Goal: Information Seeking & Learning: Learn about a topic

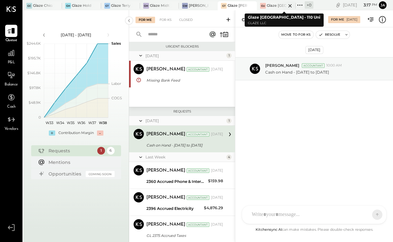
click at [276, 4] on div at bounding box center [284, 5] width 22 height 9
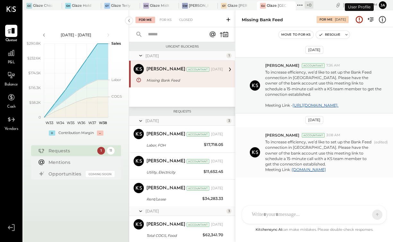
scroll to position [4, 0]
click at [10, 62] on span "P&L" at bounding box center [11, 63] width 7 height 6
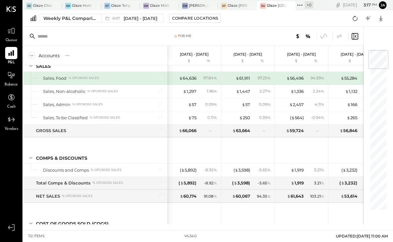
scroll to position [20, 0]
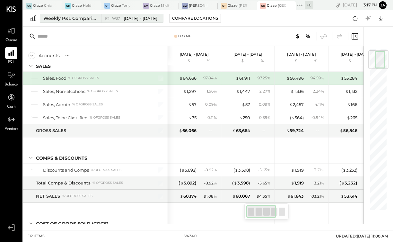
click at [126, 18] on span "[DATE] - [DATE]" at bounding box center [141, 18] width 34 height 6
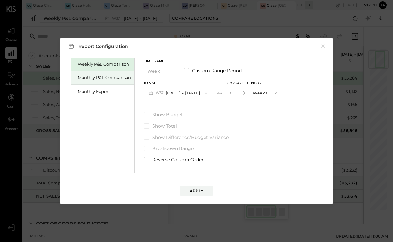
click at [95, 81] on div "Monthly P&L Comparison" at bounding box center [102, 77] width 63 height 13
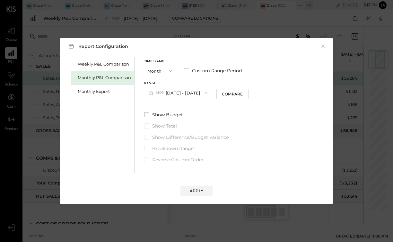
click at [180, 87] on button "M09 [DATE] - [DATE]" at bounding box center [178, 93] width 68 height 12
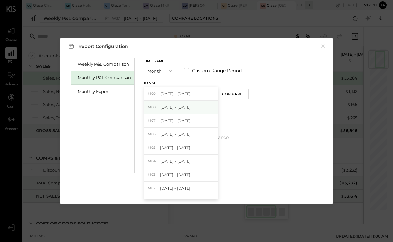
click at [177, 108] on span "[DATE] - [DATE]" at bounding box center [175, 106] width 30 height 5
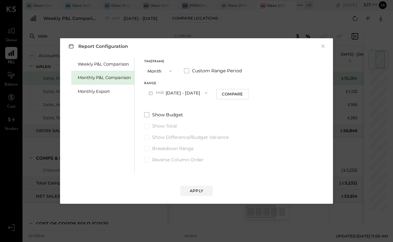
click at [240, 87] on div "Range M08 [DATE] - [DATE] Compare" at bounding box center [196, 90] width 104 height 17
click at [237, 91] on button "Compare" at bounding box center [232, 94] width 32 height 10
click at [242, 93] on icon "button" at bounding box center [244, 93] width 4 height 4
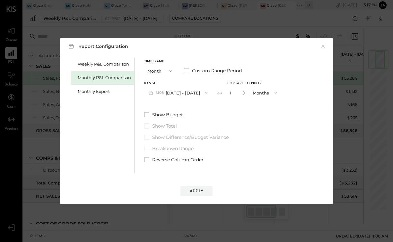
click at [229, 92] on icon "button" at bounding box center [231, 93] width 4 height 4
type input "*"
click at [202, 187] on button "Apply" at bounding box center [196, 191] width 32 height 10
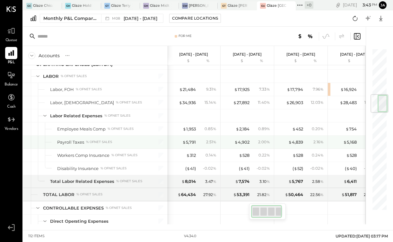
scroll to position [389, 0]
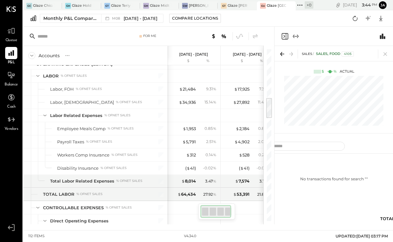
click at [296, 35] on icon "Expand panel (e)" at bounding box center [296, 36] width 8 height 8
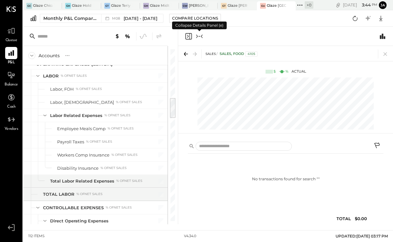
click at [187, 37] on icon "Close panel" at bounding box center [188, 36] width 2 height 3
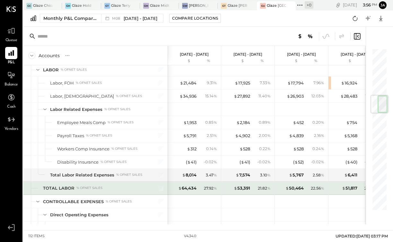
scroll to position [395, 0]
click at [189, 188] on div "$ 64,434" at bounding box center [187, 188] width 18 height 6
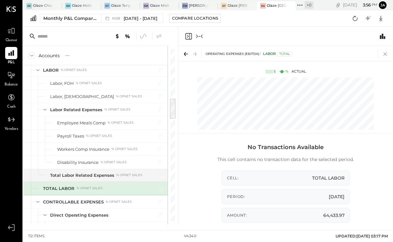
click at [386, 53] on icon at bounding box center [385, 53] width 9 height 9
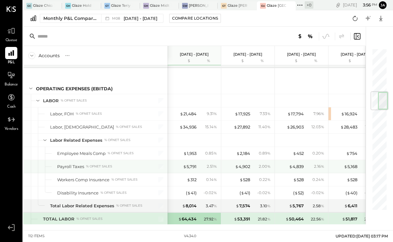
scroll to position [363, 0]
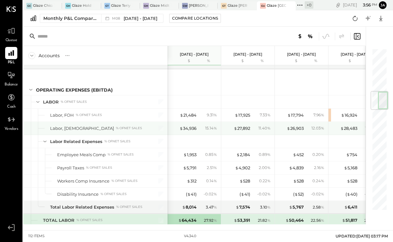
click at [184, 124] on div "$ 34,936 15.14 %" at bounding box center [195, 128] width 48 height 13
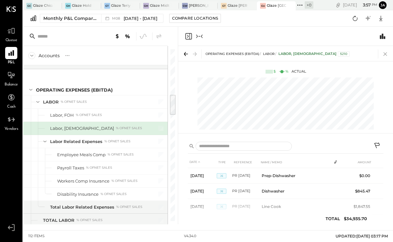
click at [383, 53] on icon at bounding box center [385, 53] width 9 height 9
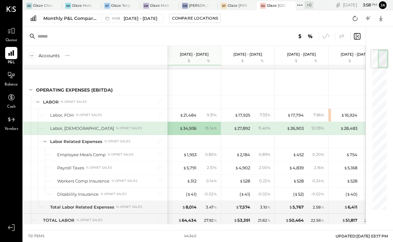
click at [198, 128] on div "$ 34,936 15.14 %" at bounding box center [195, 128] width 48 height 13
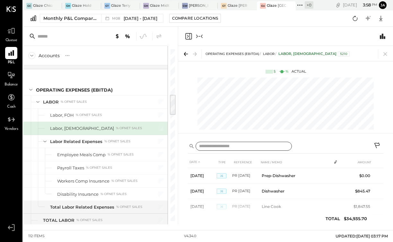
click at [260, 145] on input "text" at bounding box center [243, 146] width 96 height 9
click at [376, 142] on icon at bounding box center [378, 146] width 8 height 8
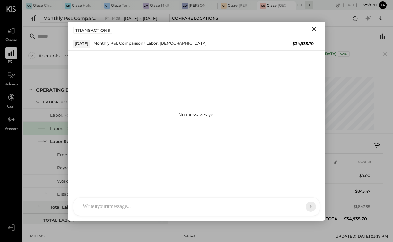
click at [224, 79] on div "No messages yet" at bounding box center [196, 114] width 257 height 128
click at [224, 147] on div "No messages yet" at bounding box center [196, 114] width 257 height 128
click at [224, 153] on div "No messages yet" at bounding box center [196, 114] width 257 height 128
click at [219, 203] on div at bounding box center [191, 206] width 222 height 14
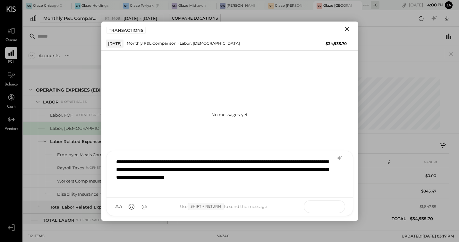
click at [329, 209] on icon at bounding box center [331, 206] width 6 height 6
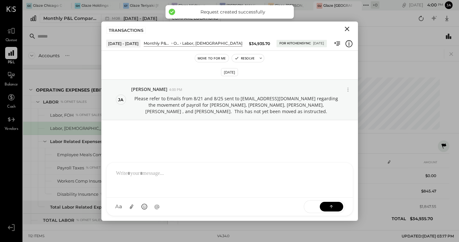
click at [350, 30] on icon "Close" at bounding box center [347, 29] width 8 height 8
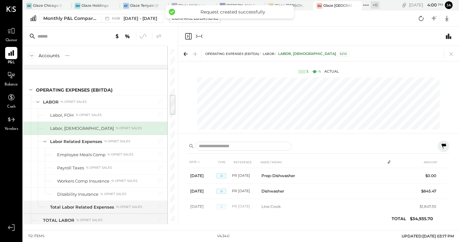
click at [198, 37] on icon "Collapse panel (e)" at bounding box center [199, 36] width 8 height 8
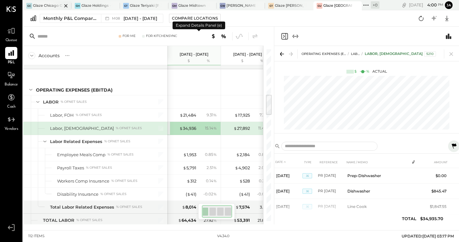
click at [53, 7] on div at bounding box center [60, 5] width 22 height 9
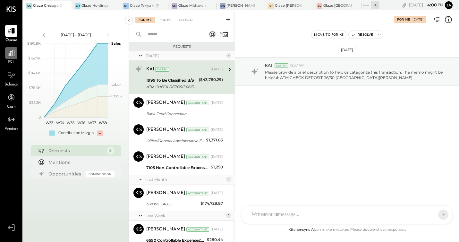
click at [13, 56] on icon at bounding box center [11, 53] width 8 height 8
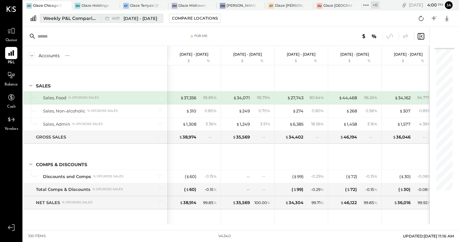
click at [75, 20] on div "Weekly P&L Comparison" at bounding box center [70, 18] width 54 height 6
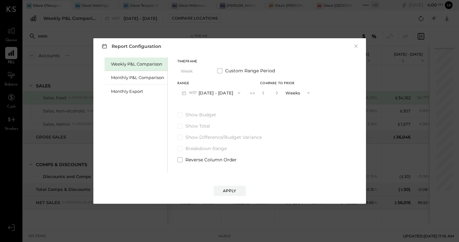
click at [201, 97] on button "W37 [DATE] - [DATE]" at bounding box center [211, 93] width 68 height 12
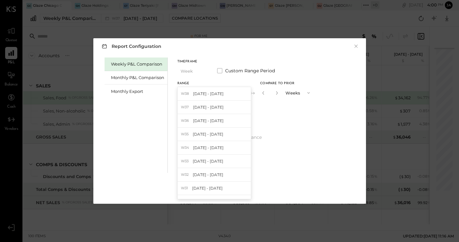
click at [196, 83] on div "Range" at bounding box center [211, 83] width 68 height 3
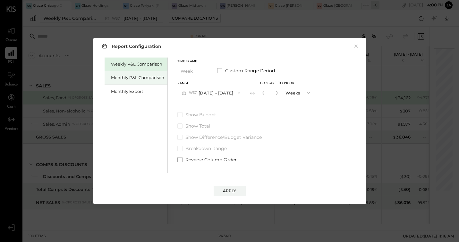
click at [143, 81] on div "Monthly P&L Comparison" at bounding box center [136, 77] width 63 height 13
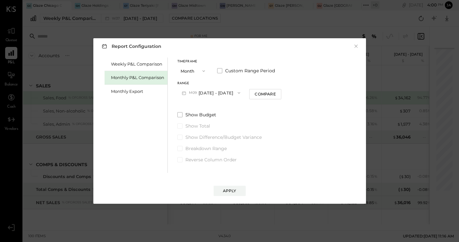
click at [208, 93] on button "M09 [DATE] - [DATE]" at bounding box center [211, 93] width 68 height 12
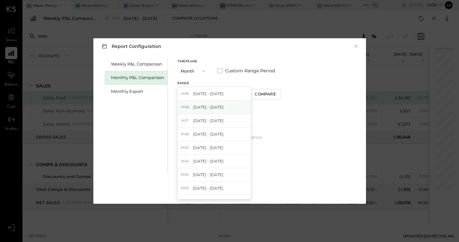
click at [211, 114] on div "M08 [DATE] - [DATE]" at bounding box center [214, 106] width 73 height 13
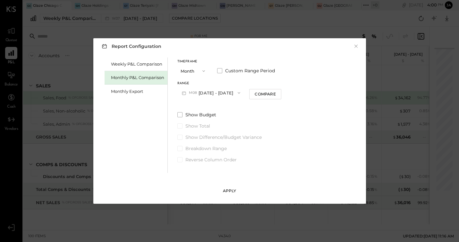
click at [230, 191] on div "Apply" at bounding box center [229, 190] width 13 height 5
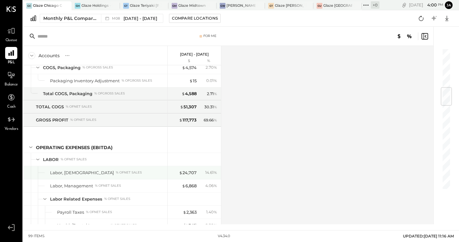
scroll to position [355, 0]
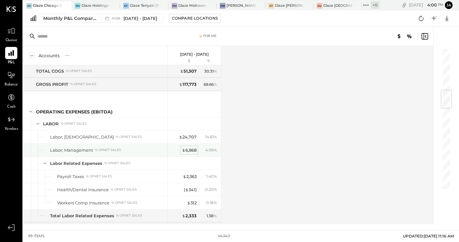
click at [192, 150] on div "$ 6,868" at bounding box center [189, 150] width 15 height 6
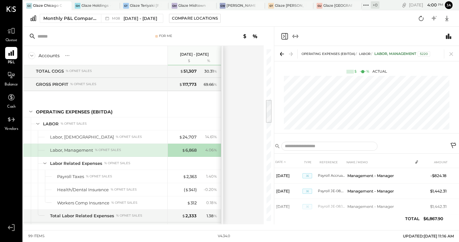
click at [294, 36] on icon "Expand panel (e)" at bounding box center [296, 36] width 8 height 8
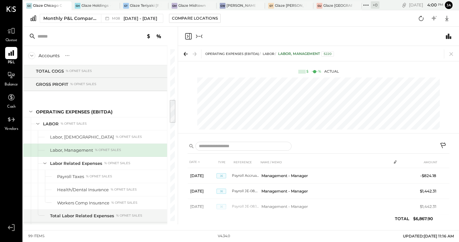
click at [393, 146] on icon at bounding box center [444, 146] width 8 height 8
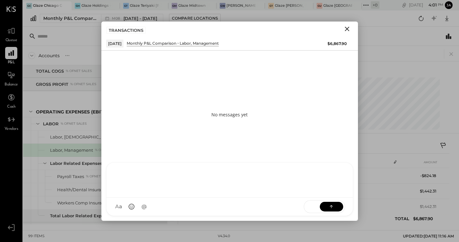
click at [249, 192] on div at bounding box center [230, 179] width 234 height 26
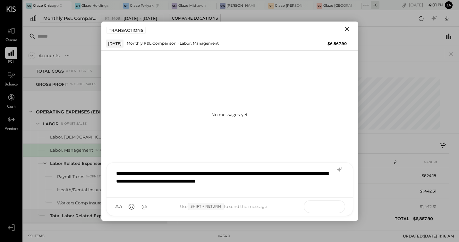
click at [337, 205] on button at bounding box center [331, 206] width 23 height 10
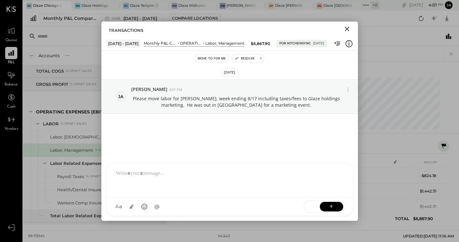
click at [348, 32] on icon "Close" at bounding box center [347, 29] width 8 height 8
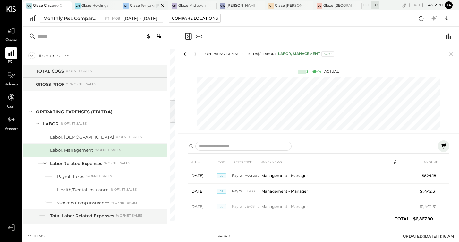
click at [143, 6] on div "Glaze Teriyaki [PERSON_NAME] Street - [PERSON_NAME] River [PERSON_NAME] LLC" at bounding box center [144, 5] width 29 height 5
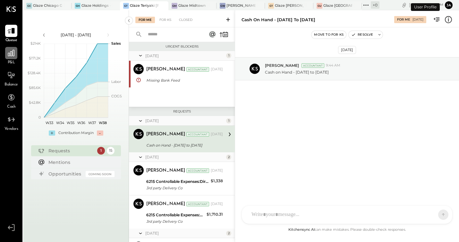
click at [8, 47] on div at bounding box center [11, 53] width 12 height 12
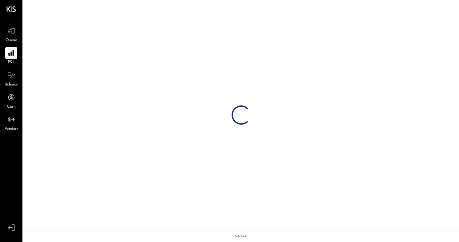
click at [8, 51] on icon at bounding box center [11, 53] width 8 height 8
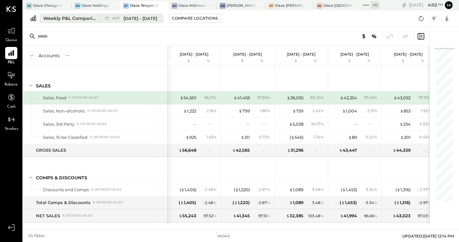
click at [97, 17] on div "Weekly P&L Comparison" at bounding box center [70, 18] width 54 height 6
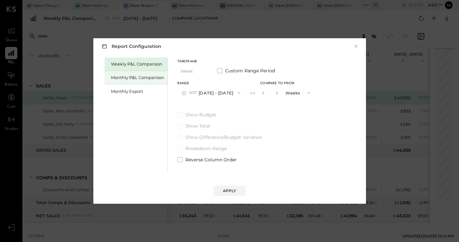
click at [163, 78] on div "Monthly P&L Comparison" at bounding box center [137, 77] width 53 height 6
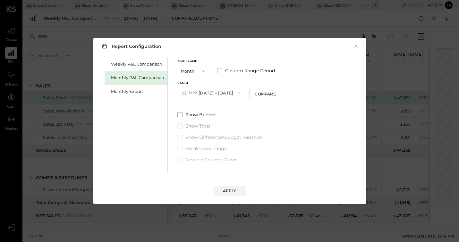
click at [197, 92] on span "M09" at bounding box center [194, 92] width 10 height 5
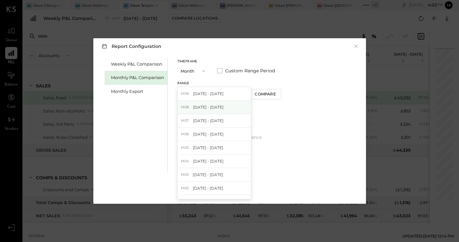
click at [199, 112] on div "M08 [DATE] - [DATE]" at bounding box center [214, 106] width 73 height 13
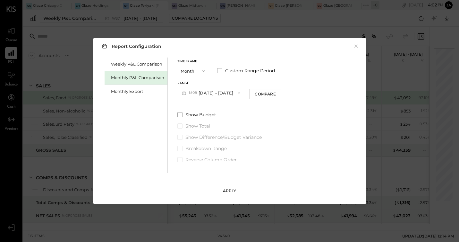
click at [231, 191] on div "Apply" at bounding box center [229, 190] width 13 height 5
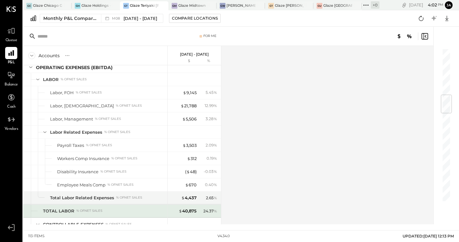
scroll to position [392, 0]
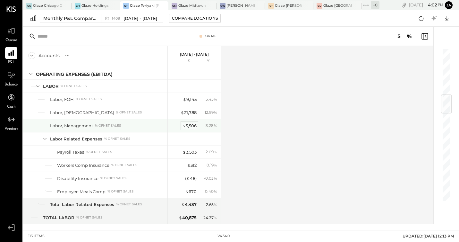
click at [192, 123] on div "$ 5,506" at bounding box center [189, 126] width 14 height 6
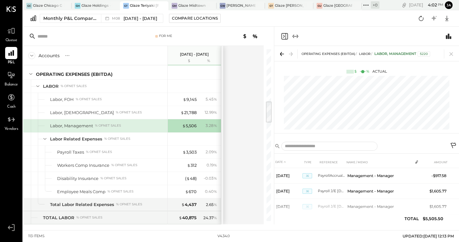
click at [296, 36] on icon "Expand panel (e)" at bounding box center [296, 36] width 8 height 8
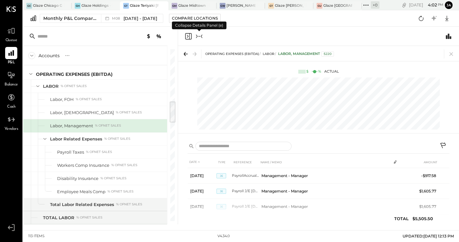
click at [393, 144] on icon at bounding box center [443, 145] width 5 height 5
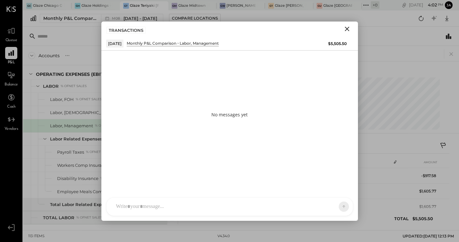
click at [348, 31] on icon "Close" at bounding box center [347, 29] width 8 height 8
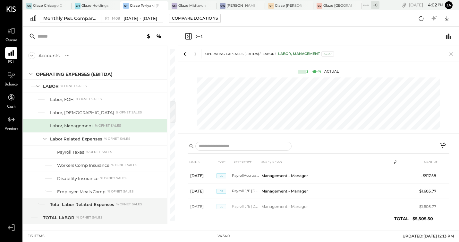
click at [393, 144] on icon at bounding box center [444, 146] width 8 height 8
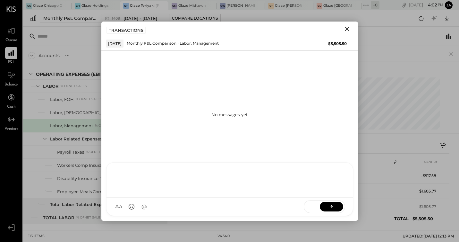
click at [289, 197] on div at bounding box center [230, 179] width 246 height 35
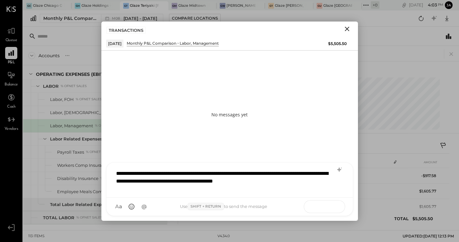
click at [331, 206] on icon at bounding box center [331, 206] width 6 height 6
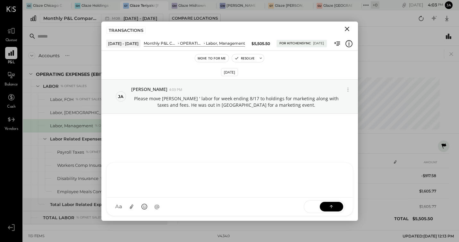
click at [346, 30] on icon "Close" at bounding box center [347, 29] width 8 height 8
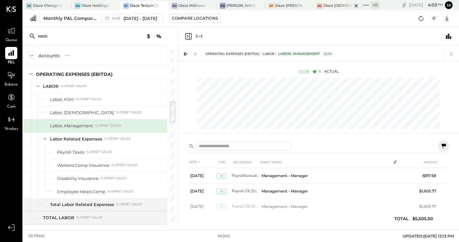
click at [332, 6] on div "Glaze [GEOGRAPHIC_DATA] - 110 Uni" at bounding box center [338, 5] width 29 height 5
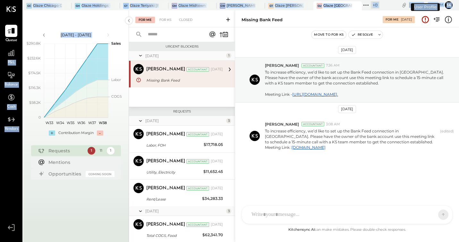
click at [22, 61] on div "Queue P&L Balance Cash Vendors v 4.34.0 [PERSON_NAME] Chicago Ghost - West Rive…" at bounding box center [229, 121] width 459 height 242
click at [9, 58] on div at bounding box center [11, 53] width 12 height 12
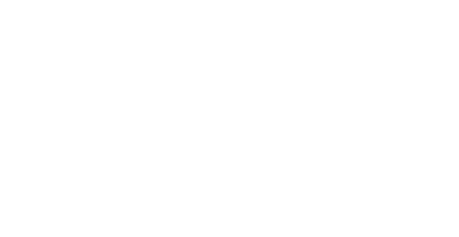
click at [257, 145] on div "0.39 %" at bounding box center [263, 148] width 12 height 6
drag, startPoint x: 89, startPoint y: 18, endPoint x: 76, endPoint y: 59, distance: 43.3
click at [76, 59] on div "For Me Accounts S % GL [DATE] - [DATE] $ % [DATE] - [DATE] $ % [DATE] - [DATE] …" at bounding box center [249, 56] width 457 height 36
click at [79, 59] on div "For Me Accounts S % GL [DATE] - [DATE] $ % [DATE] - [DATE] $ % [DATE] - [DATE] …" at bounding box center [146, 56] width 251 height 36
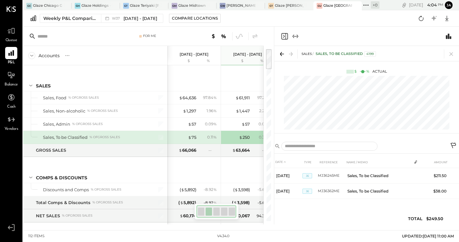
click at [294, 32] on icon "Expand panel (e)" at bounding box center [296, 36] width 8 height 8
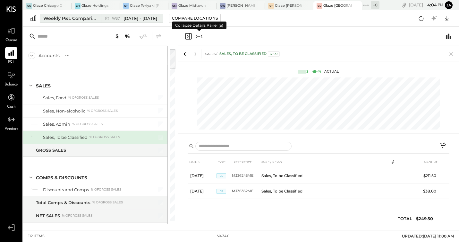
click at [142, 18] on span "[DATE] - [DATE]" at bounding box center [141, 18] width 34 height 6
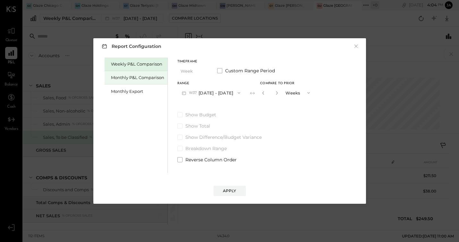
click at [138, 83] on div "Monthly P&L Comparison" at bounding box center [136, 77] width 63 height 13
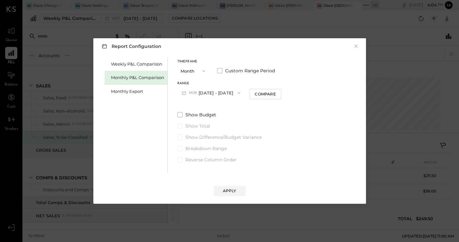
click at [207, 88] on button "M09 [DATE] - [DATE]" at bounding box center [211, 93] width 68 height 12
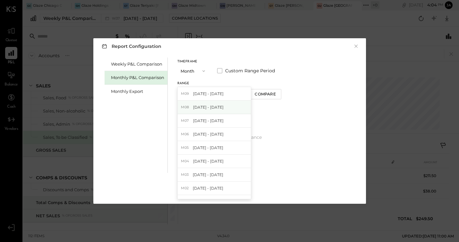
click at [206, 107] on span "[DATE] - [DATE]" at bounding box center [208, 106] width 30 height 5
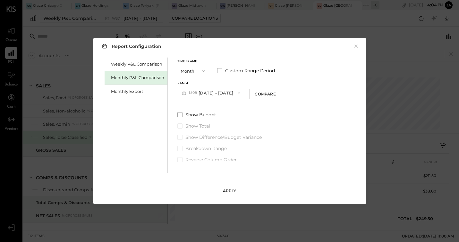
click at [234, 191] on div "Apply" at bounding box center [229, 190] width 13 height 5
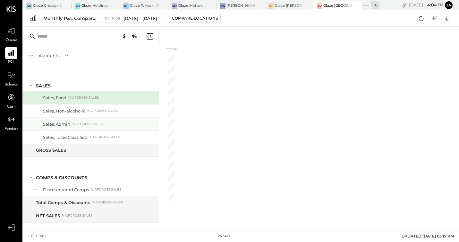
scroll to position [0, 54]
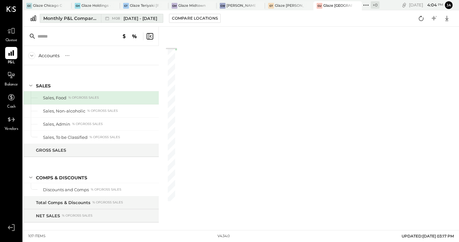
click at [83, 16] on div "Monthly P&L Comparison" at bounding box center [70, 18] width 54 height 6
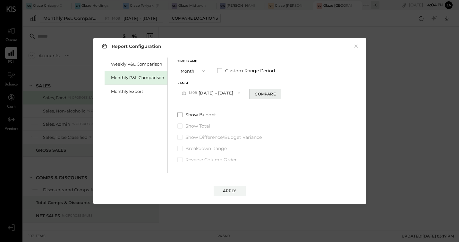
click at [267, 98] on button "Compare" at bounding box center [265, 94] width 32 height 10
click at [276, 93] on icon "button" at bounding box center [277, 93] width 4 height 4
type input "*"
click at [239, 196] on div "Report Configuration × Weekly P&L Comparison Monthly P&L Comparison Monthly Exp…" at bounding box center [229, 120] width 273 height 165
click at [239, 189] on button "Apply" at bounding box center [230, 191] width 32 height 10
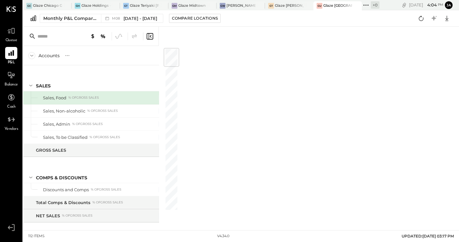
click at [152, 39] on icon at bounding box center [150, 36] width 6 height 6
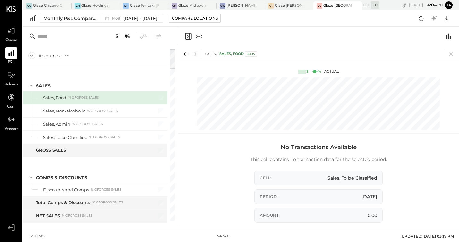
click at [199, 39] on icon "Collapse panel (e)" at bounding box center [199, 36] width 8 height 8
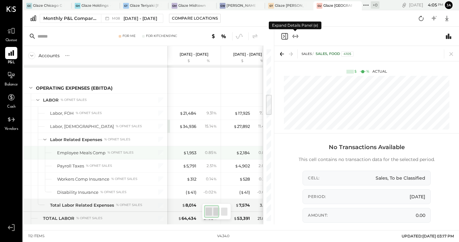
scroll to position [366, 0]
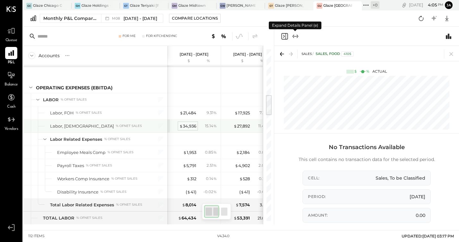
click at [190, 128] on div "$ 34,936" at bounding box center [187, 126] width 17 height 6
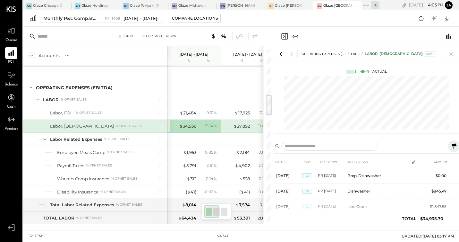
click at [188, 123] on div "$ 34,936 15.14 %" at bounding box center [195, 125] width 48 height 13
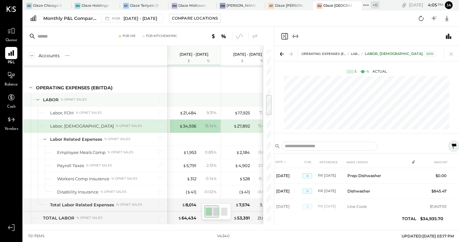
scroll to position [0, 0]
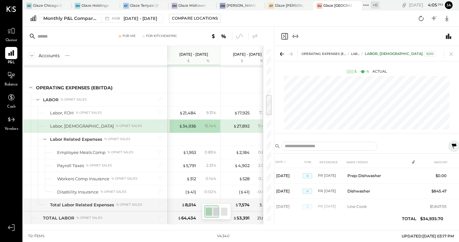
click at [292, 35] on icon "Expand panel (e)" at bounding box center [296, 36] width 8 height 8
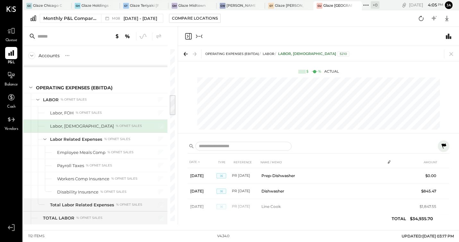
click at [393, 147] on icon at bounding box center [444, 146] width 8 height 8
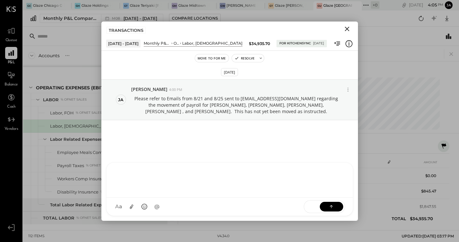
click at [248, 197] on div at bounding box center [230, 179] width 246 height 35
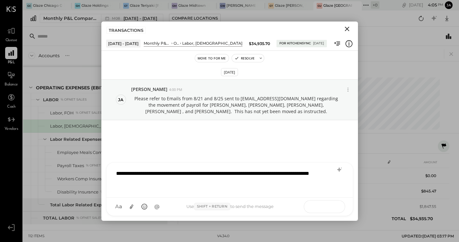
click at [334, 208] on icon at bounding box center [331, 206] width 6 height 6
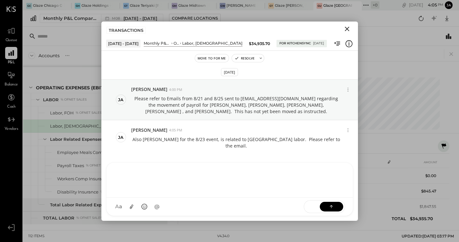
click at [350, 30] on icon "Close" at bounding box center [347, 29] width 8 height 8
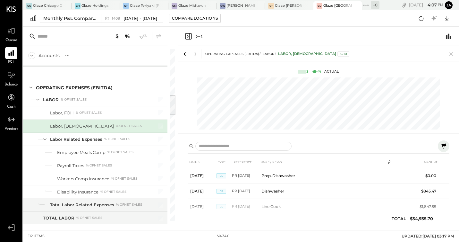
click at [205, 30] on div at bounding box center [318, 36] width 281 height 19
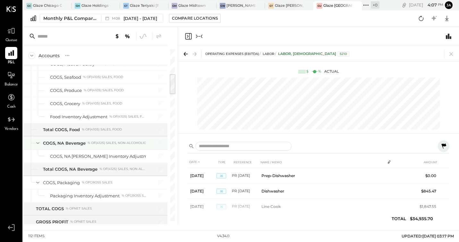
scroll to position [188, 0]
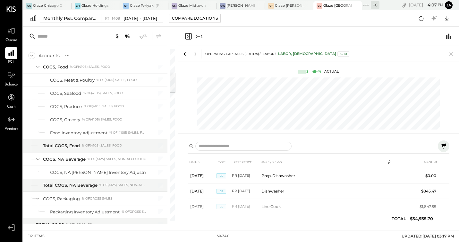
click at [201, 35] on icon "Collapse panel (e)" at bounding box center [199, 36] width 8 height 8
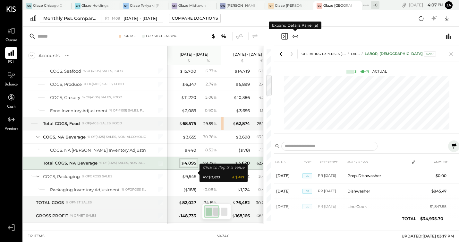
scroll to position [211, 0]
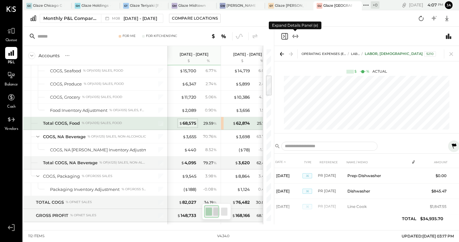
click at [187, 122] on div "$ 68,575" at bounding box center [187, 123] width 17 height 6
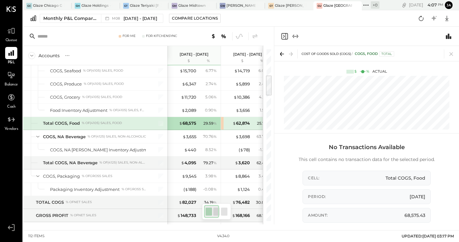
click at [294, 35] on icon "Expand panel (e)" at bounding box center [296, 36] width 8 height 8
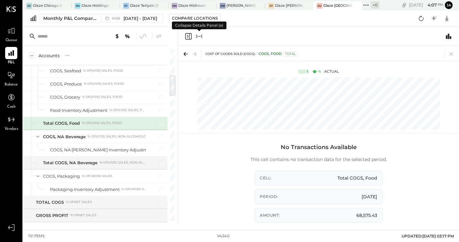
click at [294, 35] on div at bounding box center [318, 36] width 281 height 19
click at [206, 36] on div at bounding box center [318, 36] width 281 height 19
click at [197, 37] on icon "Collapse panel (e)" at bounding box center [199, 36] width 8 height 8
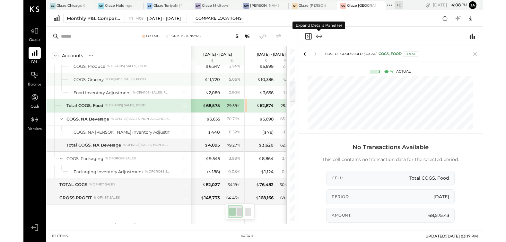
scroll to position [265, 0]
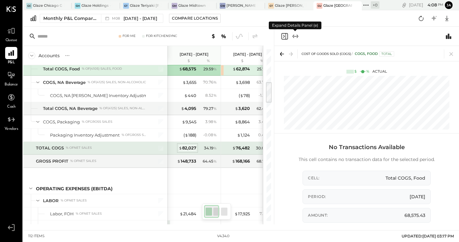
click at [190, 149] on div "$ 82,027" at bounding box center [188, 148] width 18 height 6
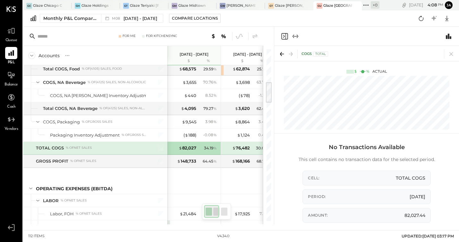
click at [317, 57] on div "COGS Total" at bounding box center [370, 54] width 136 height 7
click at [298, 37] on icon "Expand panel (e)" at bounding box center [298, 36] width 2 height 4
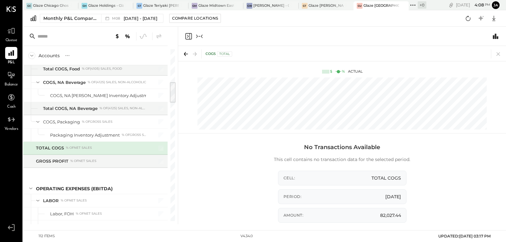
click at [202, 36] on icon "Collapse panel (e)" at bounding box center [199, 36] width 8 height 8
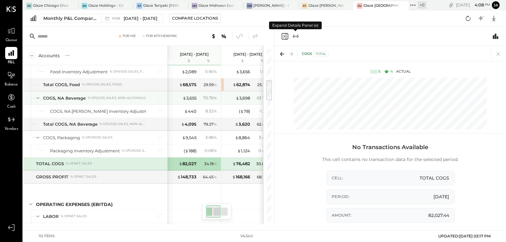
scroll to position [241, 0]
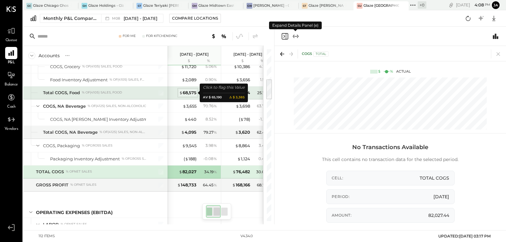
click at [190, 95] on div "$ 68,575" at bounding box center [187, 93] width 17 height 6
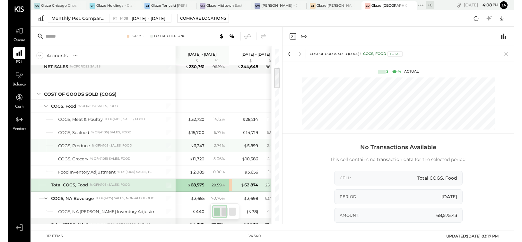
scroll to position [145, 0]
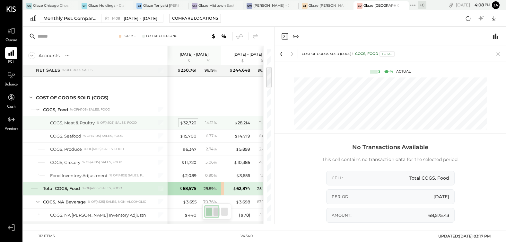
click at [192, 122] on div "$ 32,720" at bounding box center [188, 123] width 17 height 6
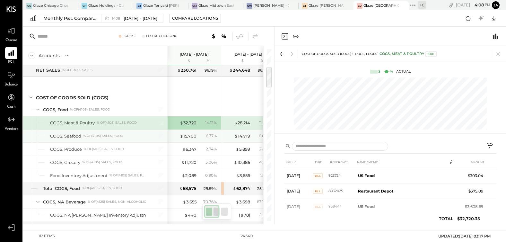
drag, startPoint x: 219, startPoint y: 141, endPoint x: 236, endPoint y: 152, distance: 20.5
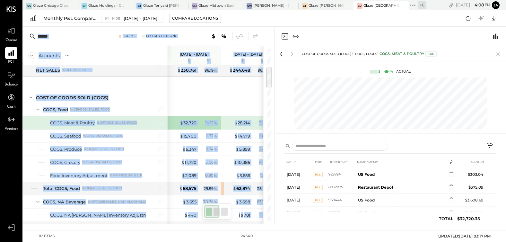
drag, startPoint x: 402, startPoint y: 20, endPoint x: 321, endPoint y: 30, distance: 81.6
click at [321, 31] on div "[PERSON_NAME] Chicago Ghost - West River Rice LLC [PERSON_NAME] Holdings - Glaz…" at bounding box center [264, 112] width 483 height 224
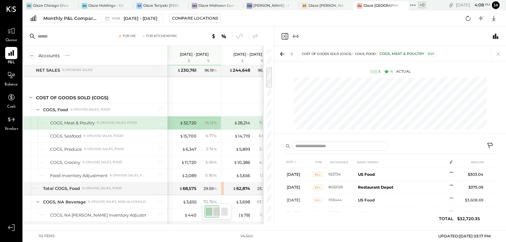
click at [340, 28] on div at bounding box center [389, 36] width 231 height 19
drag, startPoint x: 349, startPoint y: 21, endPoint x: 290, endPoint y: 21, distance: 58.4
click at [290, 20] on div "Monthly P&L Comparison M08 [DATE] - [DATE] Compare Locations Google Sheets Excel" at bounding box center [264, 18] width 483 height 16
click at [393, 147] on icon at bounding box center [491, 146] width 8 height 8
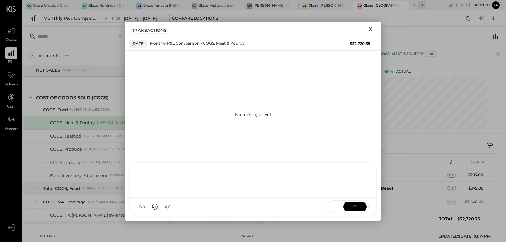
click at [312, 212] on div "KP [PERSON_NAME] TP [PERSON_NAME] [PERSON_NAME] MC [PERSON_NAME] [PERSON_NAME] …" at bounding box center [252, 189] width 247 height 54
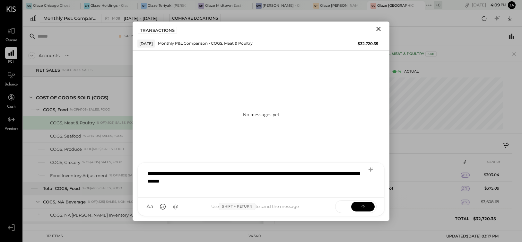
click at [351, 113] on div "No messages yet" at bounding box center [261, 114] width 257 height 128
drag, startPoint x: 273, startPoint y: 81, endPoint x: 264, endPoint y: 81, distance: 9.0
click at [264, 81] on div "No messages yet" at bounding box center [261, 114] width 257 height 128
click at [261, 91] on div "No messages yet" at bounding box center [261, 114] width 257 height 128
click at [277, 80] on div "No messages yet" at bounding box center [261, 114] width 257 height 128
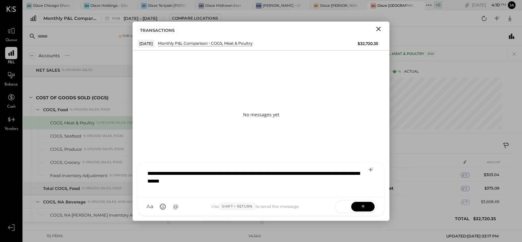
click at [273, 99] on div "No messages yet" at bounding box center [261, 114] width 257 height 128
drag, startPoint x: 267, startPoint y: 99, endPoint x: 247, endPoint y: 101, distance: 19.7
click at [248, 100] on div "No messages yet" at bounding box center [261, 114] width 257 height 128
click at [310, 210] on div "A a @ Use Shift + Return to send the message SEND" at bounding box center [261, 206] width 246 height 18
drag, startPoint x: 319, startPoint y: 44, endPoint x: 319, endPoint y: 51, distance: 7.1
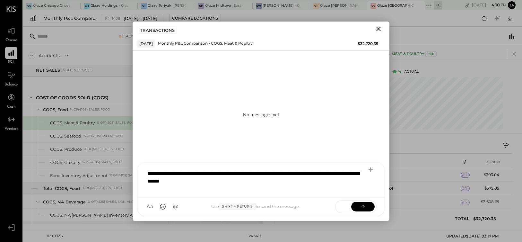
click at [319, 48] on div "[DATE] Monthly P&L Comparison COGS, Meat & Poultry $32,720.35" at bounding box center [261, 43] width 257 height 14
click at [377, 30] on icon "Close" at bounding box center [379, 29] width 8 height 8
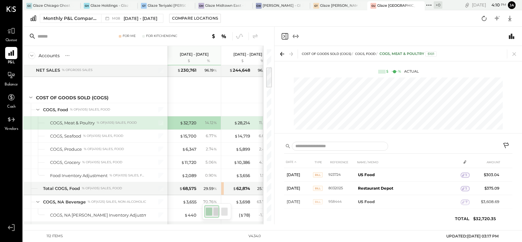
click at [393, 144] on icon at bounding box center [507, 146] width 8 height 8
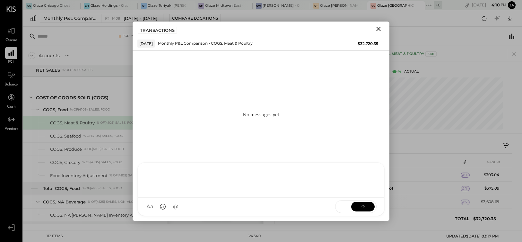
click at [324, 196] on div "KP [PERSON_NAME] TP [PERSON_NAME] [PERSON_NAME] MC [PERSON_NAME] [PERSON_NAME] …" at bounding box center [261, 188] width 257 height 63
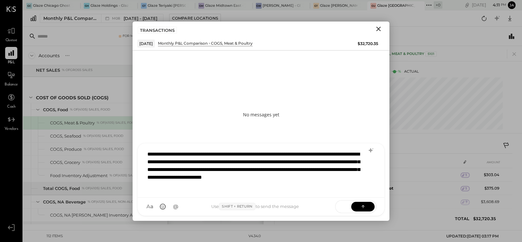
click at [355, 200] on div "SEND" at bounding box center [355, 206] width 41 height 13
click at [362, 204] on icon at bounding box center [363, 206] width 6 height 6
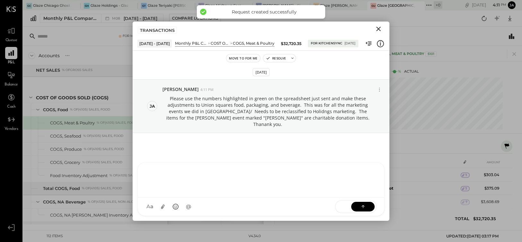
click at [377, 30] on icon "Close" at bounding box center [378, 29] width 4 height 4
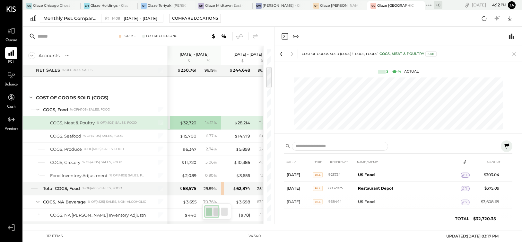
click at [393, 143] on icon at bounding box center [507, 146] width 8 height 8
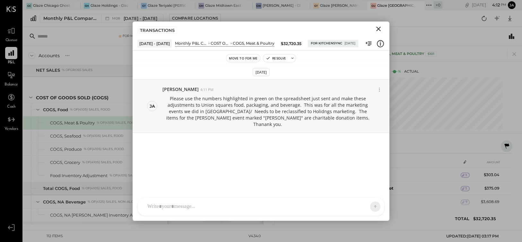
click at [298, 208] on div at bounding box center [255, 206] width 222 height 14
click at [365, 204] on icon at bounding box center [363, 206] width 6 height 6
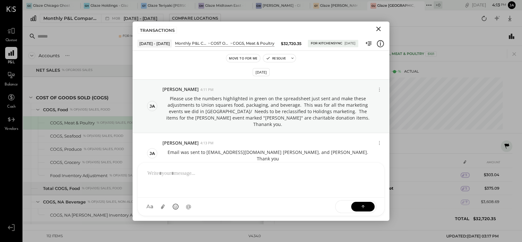
click at [381, 30] on icon "Close" at bounding box center [379, 29] width 8 height 8
